Goal: Navigation & Orientation: Find specific page/section

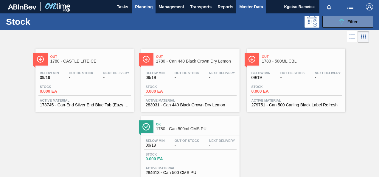
click at [254, 7] on span "Master Data" at bounding box center [251, 6] width 24 height 7
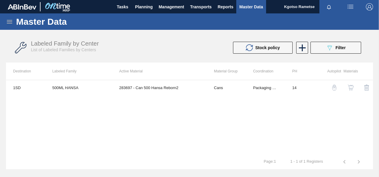
click at [7, 24] on icon at bounding box center [9, 21] width 7 height 7
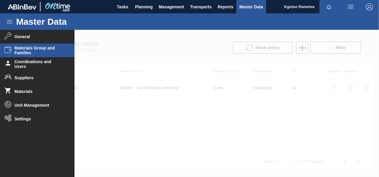
click at [21, 48] on span "Materials Group and Families" at bounding box center [39, 51] width 49 height 10
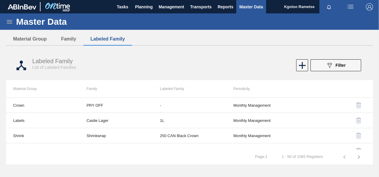
click at [7, 21] on icon at bounding box center [9, 21] width 7 height 7
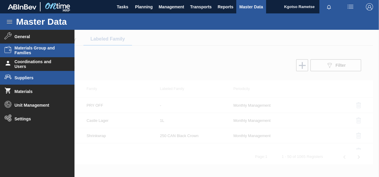
click at [21, 79] on span "Suppliers" at bounding box center [39, 77] width 49 height 5
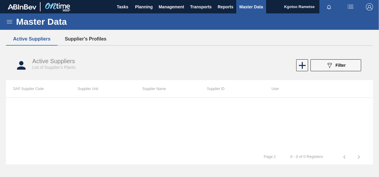
click at [91, 36] on button "Supplier's Profiles" at bounding box center [86, 39] width 56 height 13
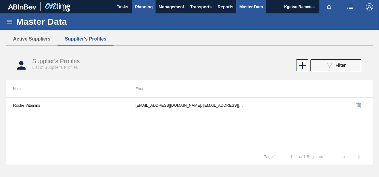
click at [143, 5] on span "Planning" at bounding box center [144, 6] width 18 height 7
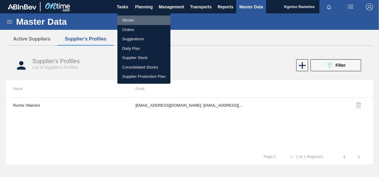
click at [135, 17] on li "Stocks" at bounding box center [143, 21] width 53 height 10
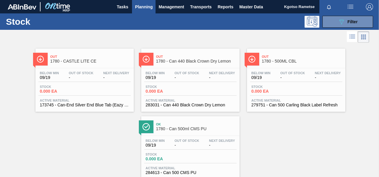
click at [138, 8] on span "Planning" at bounding box center [144, 6] width 18 height 7
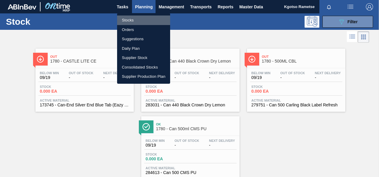
click at [131, 17] on li "Stocks" at bounding box center [143, 21] width 53 height 10
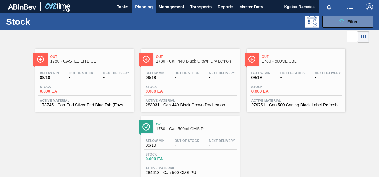
click at [368, 5] on img "button" at bounding box center [369, 6] width 7 height 7
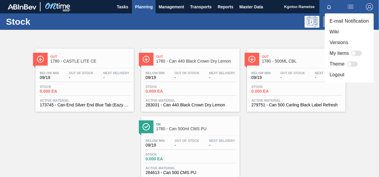
click at [351, 66] on div at bounding box center [349, 64] width 5 height 5
checkbox input "true"
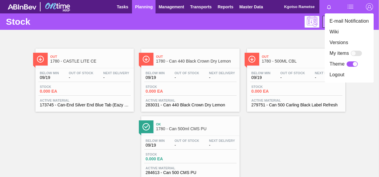
click at [254, 32] on div at bounding box center [189, 88] width 379 height 177
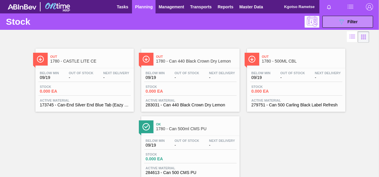
click at [135, 2] on button "Planning" at bounding box center [144, 6] width 24 height 13
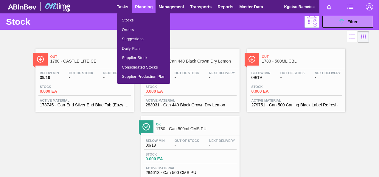
click at [132, 18] on li "Stocks" at bounding box center [143, 21] width 53 height 10
